Goal: Information Seeking & Learning: Learn about a topic

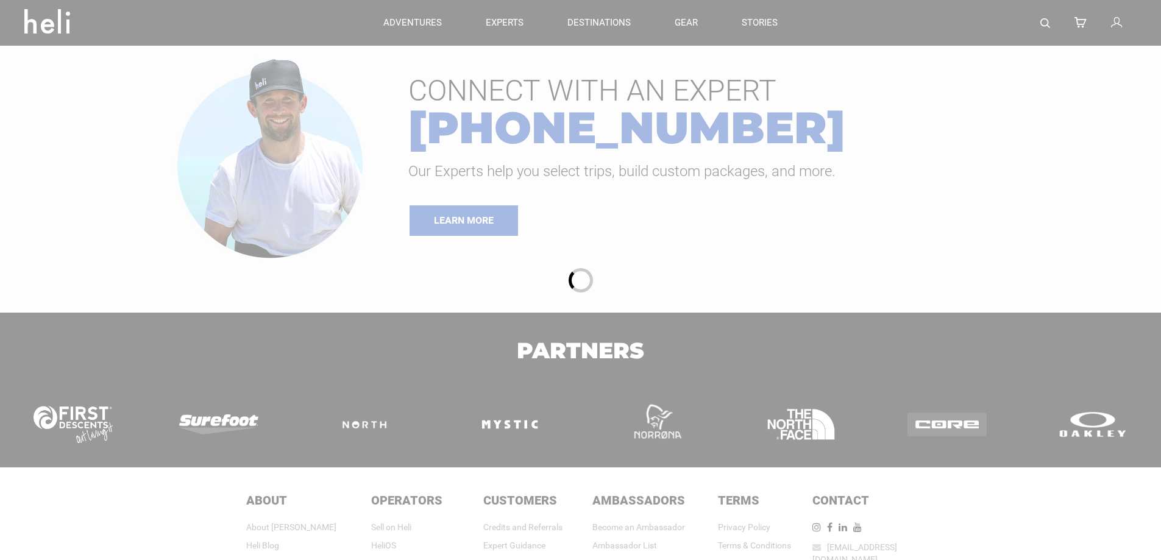
type input "Cat Skiing"
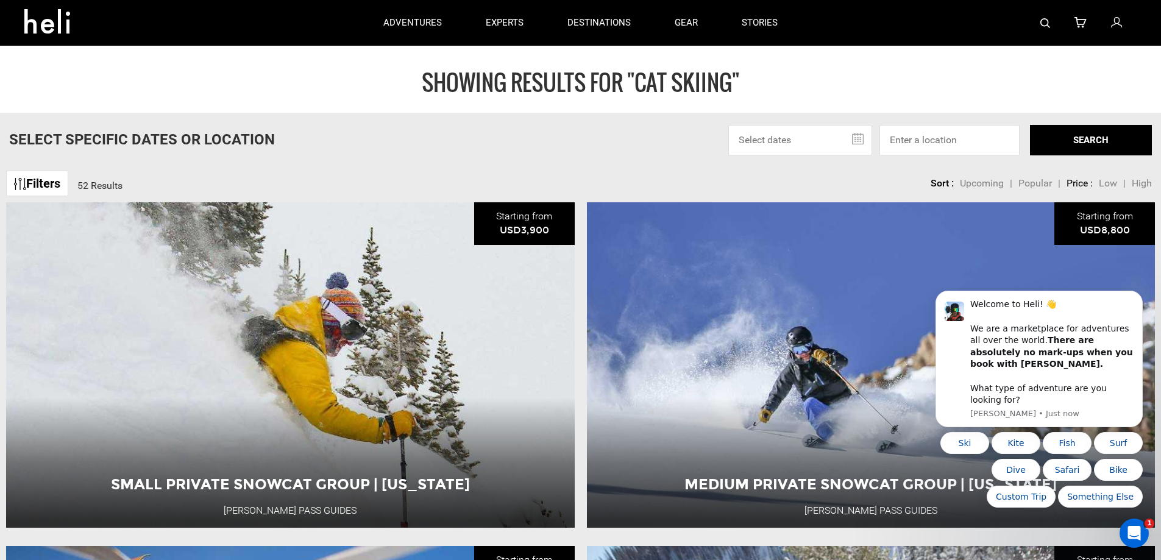
click at [1117, 27] on icon at bounding box center [1116, 23] width 11 height 16
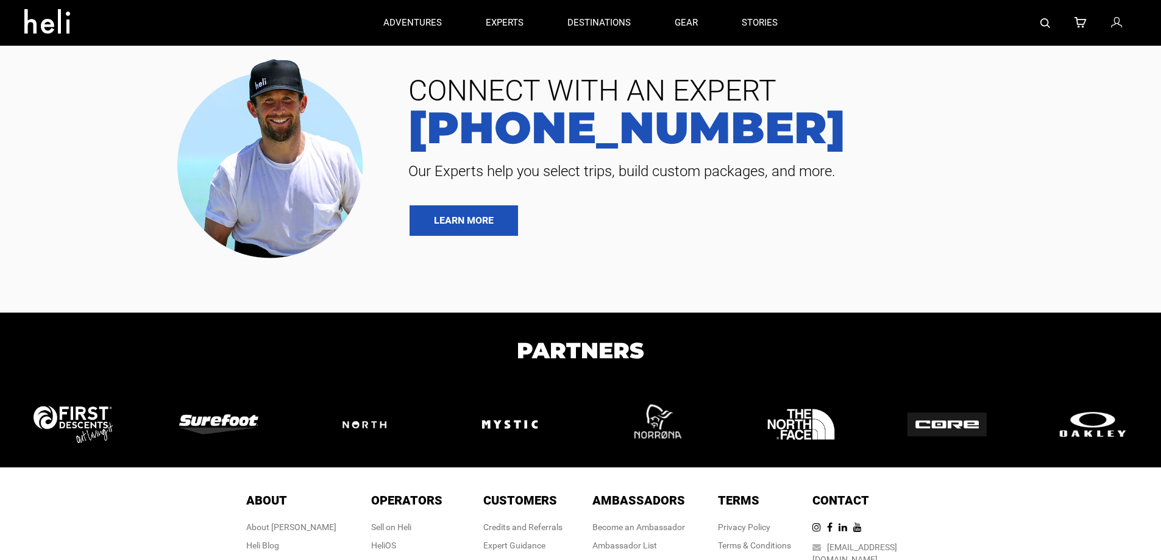
type input "Cat Skiing"
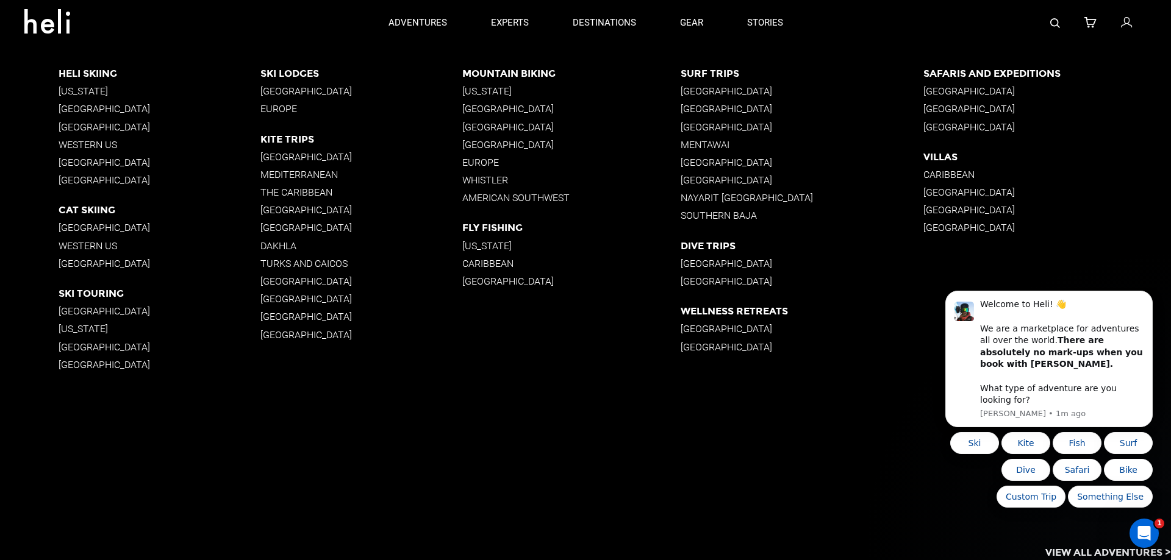
click at [94, 146] on p "Western US" at bounding box center [160, 145] width 202 height 12
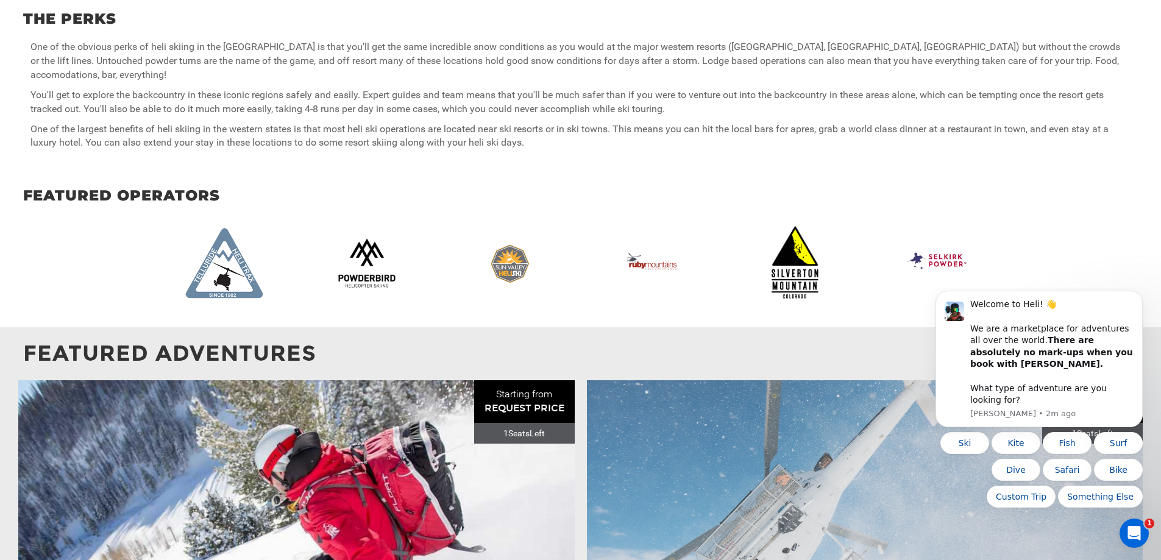
scroll to position [853, 0]
type input "Cat Skiing"
